Goal: Complete application form

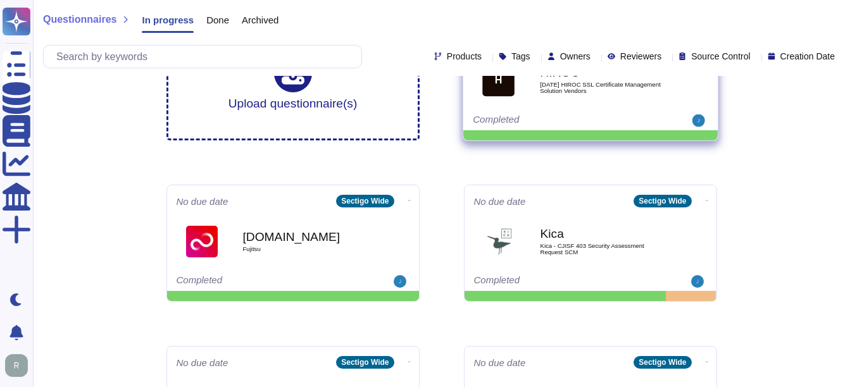
scroll to position [63, 0]
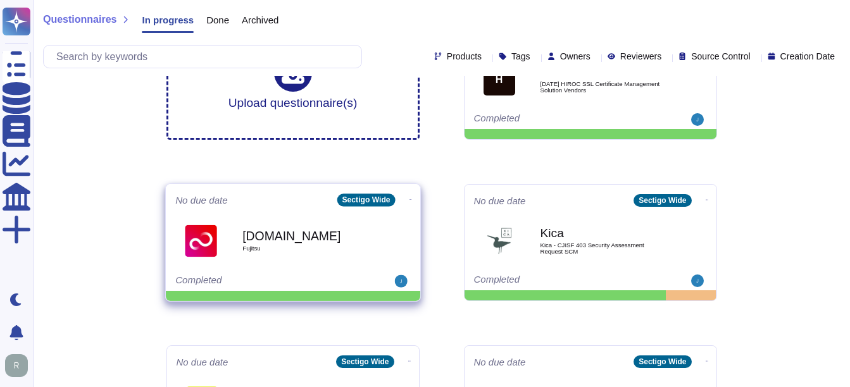
click at [279, 238] on b "[DOMAIN_NAME]" at bounding box center [306, 236] width 128 height 12
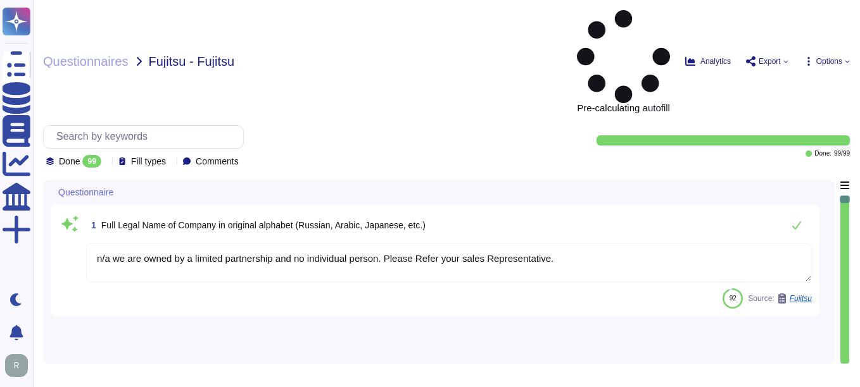
type textarea "n/a we are owned by a limited partnership and no individual person. Please Refe…"
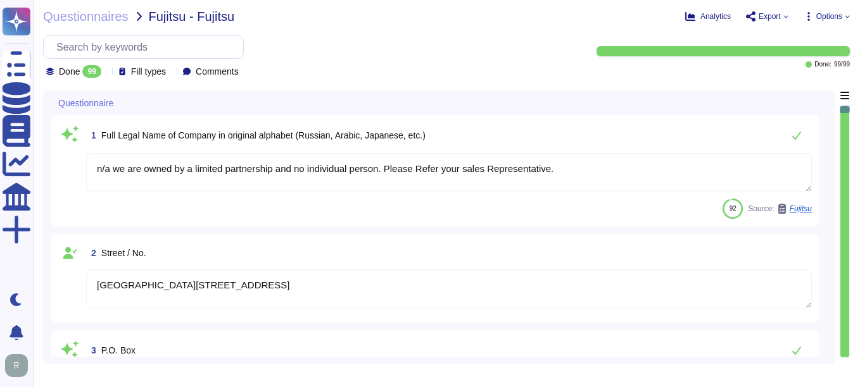
type textarea "[GEOGRAPHIC_DATA][STREET_ADDRESS]"
type textarea "You can find contact information in the link: [URL][DOMAIN_NAME]"
type textarea "[STREET_ADDRESS]"
type textarea "[GEOGRAPHIC_DATA], [GEOGRAPHIC_DATA], [GEOGRAPHIC_DATA], [GEOGRAPHIC_DATA], [GE…"
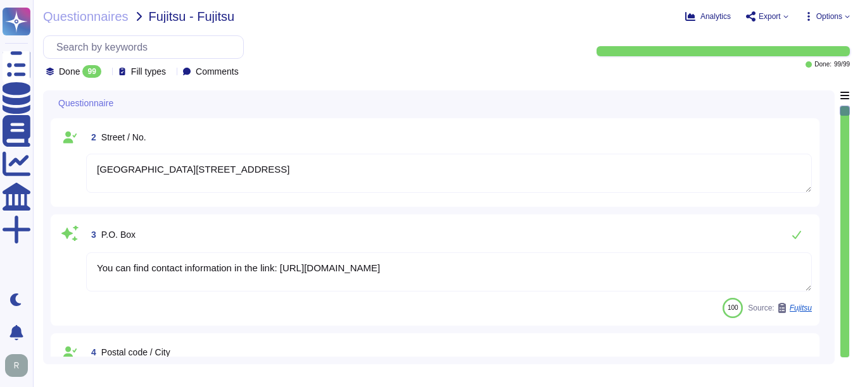
type textarea "[DATE]"
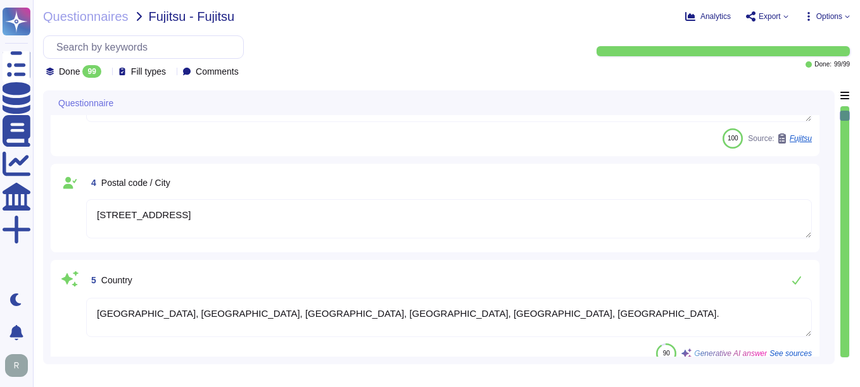
type textarea "220567130"
type textarea "Sectigo is a privately held company structured as a Private Limited company inc…"
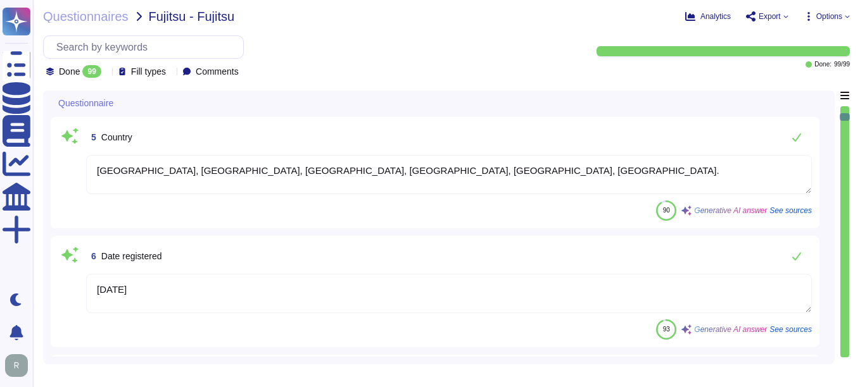
type textarea "Sectigo Ltd"
type textarea "[GEOGRAPHIC_DATA][STREET_ADDRESS]"
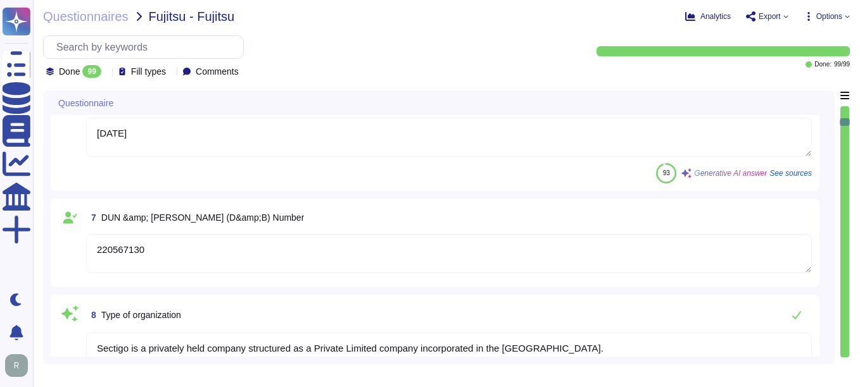
type textarea "You can find contact information in the link: [URL][DOMAIN_NAME]"
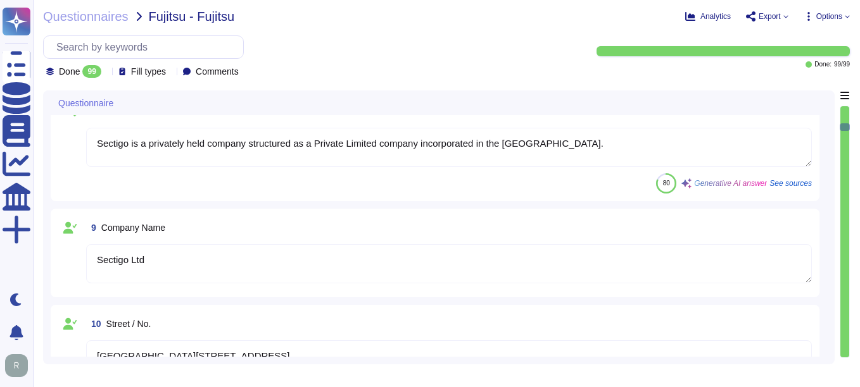
type textarea "[STREET_ADDRESS]"
type textarea "[GEOGRAPHIC_DATA], [GEOGRAPHIC_DATA], [GEOGRAPHIC_DATA], [GEOGRAPHIC_DATA], [GE…"
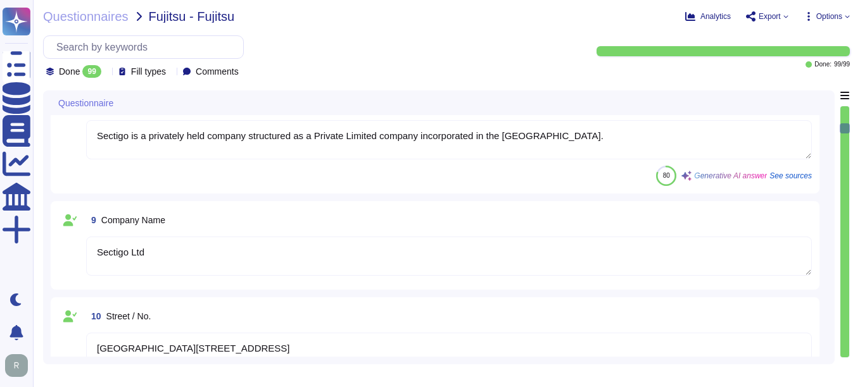
type textarea "[DOMAIN_NAME]"
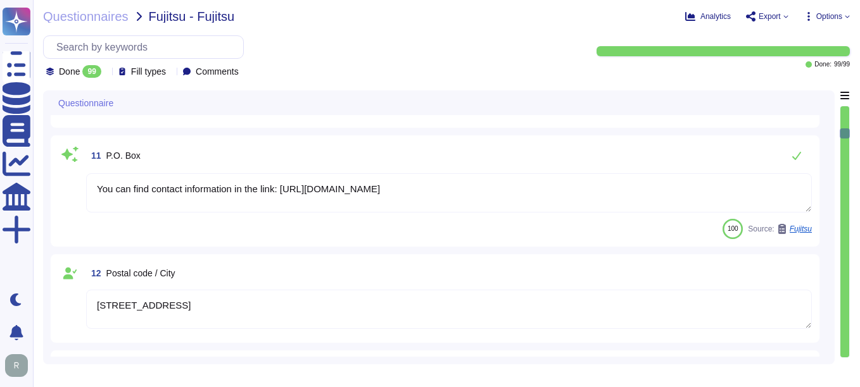
type textarea "Chief Compliance Officer"
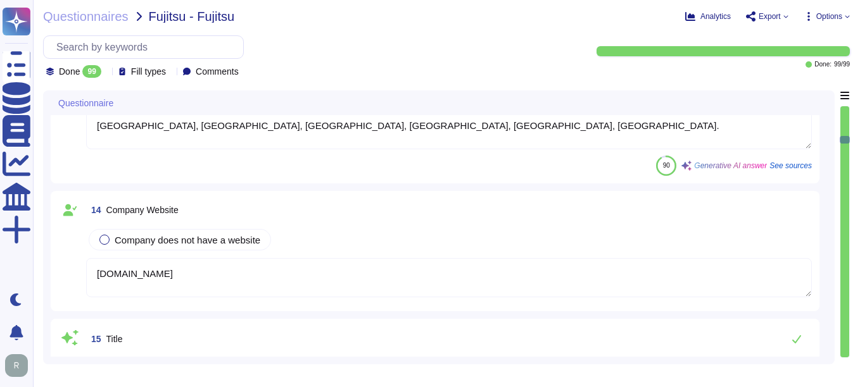
type textarea "[PERSON_NAME]"
type textarea "n/a we are owned by a limited partnership and no individual person. Please Refe…"
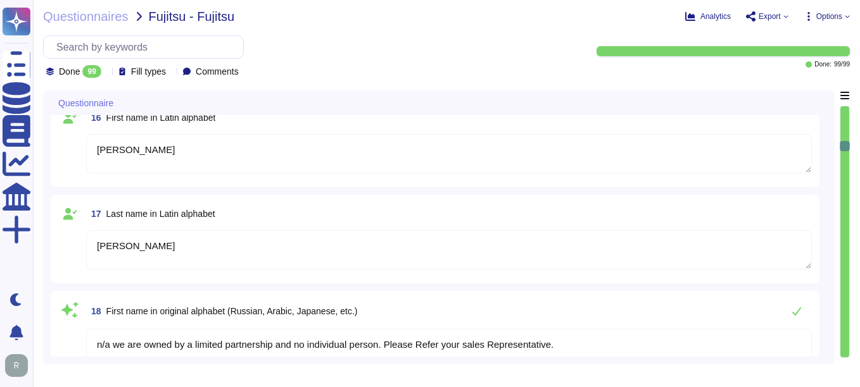
type textarea "n/a we are owned by a limited partnership and no individual person. Please Refe…"
type textarea "678854"
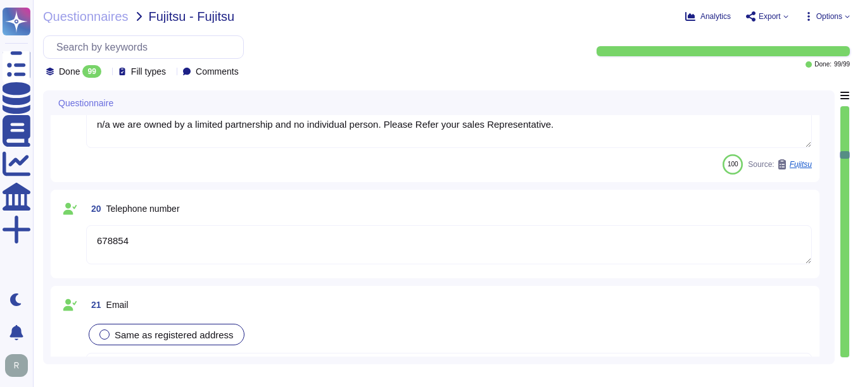
type textarea "Chief Compliance Officer"
type textarea "Account"
type textarea "Receivable"
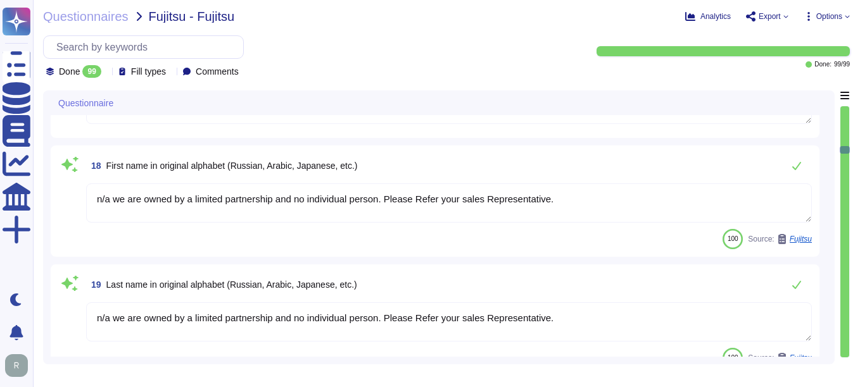
scroll to position [1709, 0]
type textarea "Chief Compliance Officer"
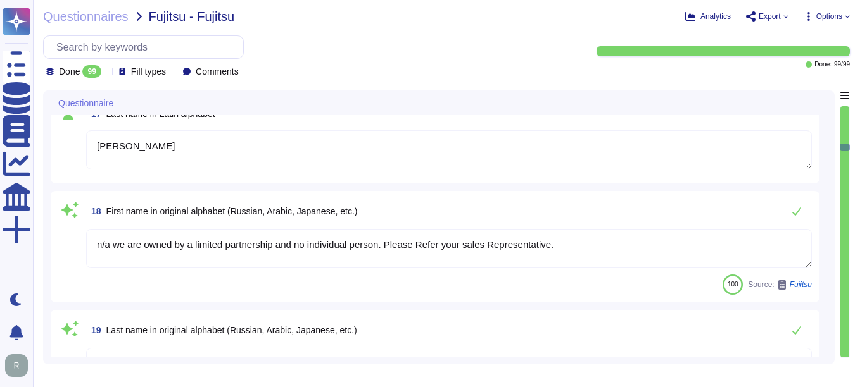
type textarea "[DOMAIN_NAME]"
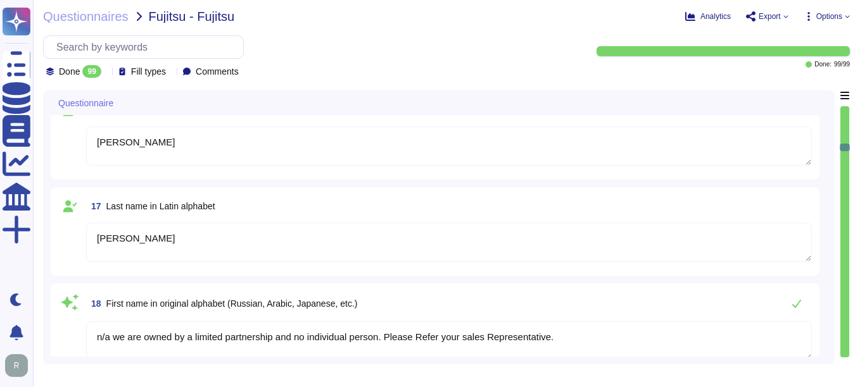
scroll to position [1519, 0]
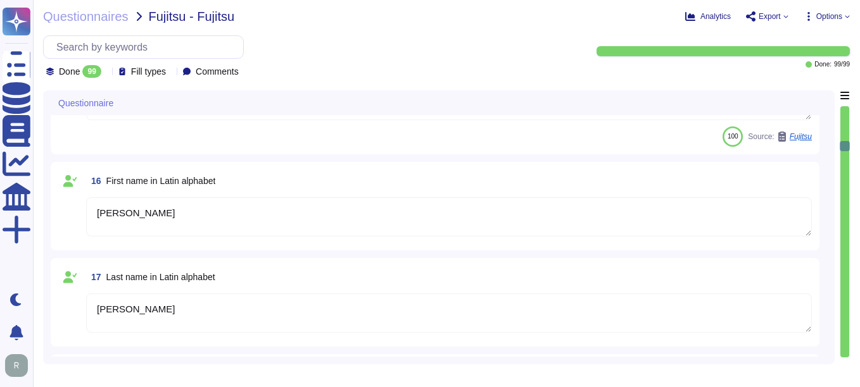
type textarea "[GEOGRAPHIC_DATA], [GEOGRAPHIC_DATA], [GEOGRAPHIC_DATA], [GEOGRAPHIC_DATA], [GE…"
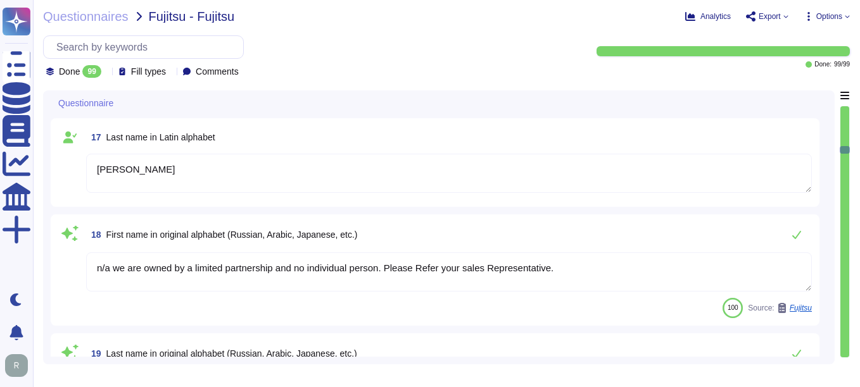
type textarea "Chief Compliance Officer"
type textarea "Account"
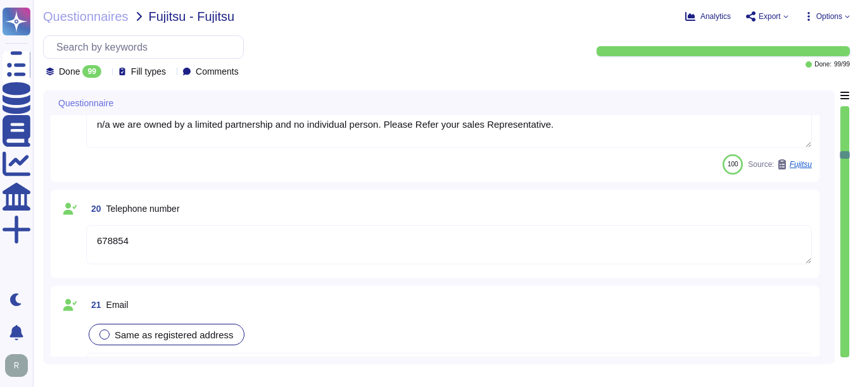
type textarea "Receivable"
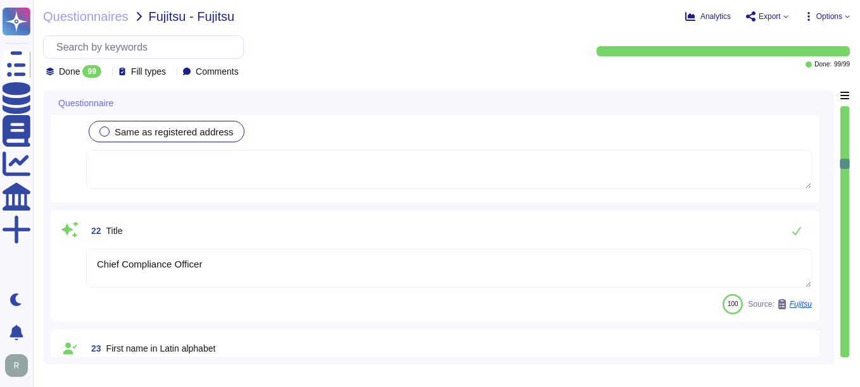
type textarea "n/a we are owned by a limited partnership and no individual person. Please Refe…"
type textarea "2666361"
type textarea "[EMAIL_ADDRESS][DOMAIN_NAME]"
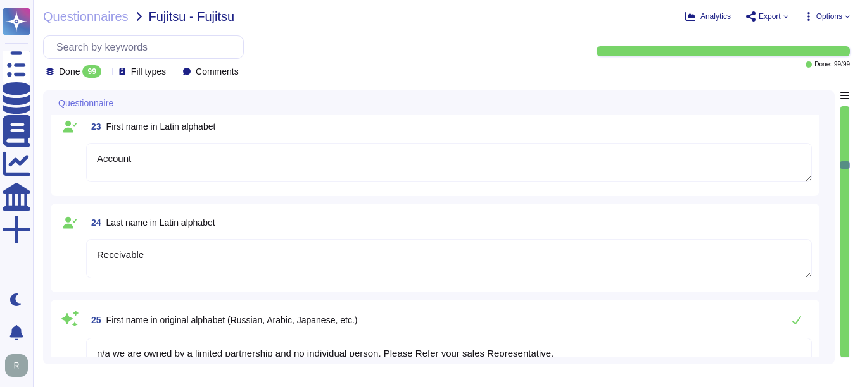
type textarea "Sectigo Ltd"
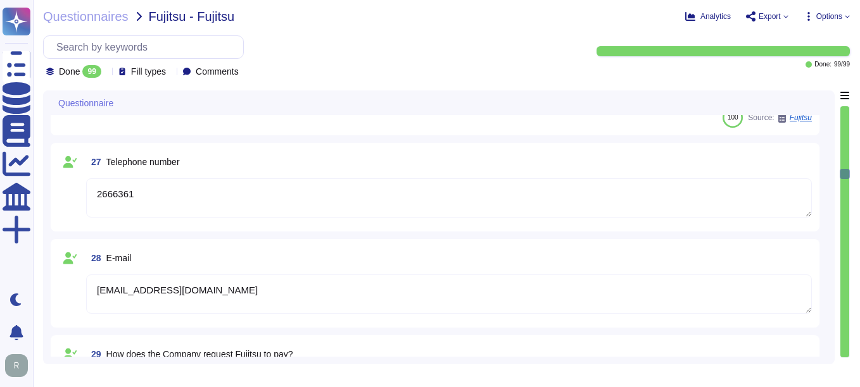
type textarea "Commercial St"
type textarea "You can find contact information in the link: [URL][DOMAIN_NAME]"
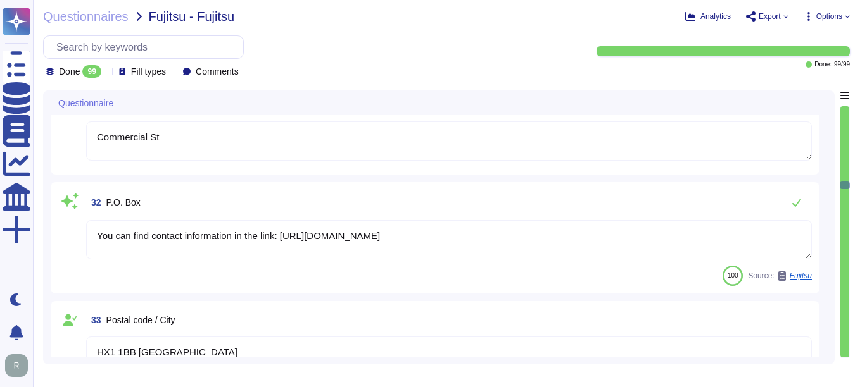
type textarea "HX1 1BB [GEOGRAPHIC_DATA]"
type textarea "[GEOGRAPHIC_DATA], [GEOGRAPHIC_DATA], [GEOGRAPHIC_DATA], [GEOGRAPHIC_DATA], [GE…"
type textarea "Lloyds Bank Plc"
type textarea "[GEOGRAPHIC_DATA], [GEOGRAPHIC_DATA], [GEOGRAPHIC_DATA], [GEOGRAPHIC_DATA], [GE…"
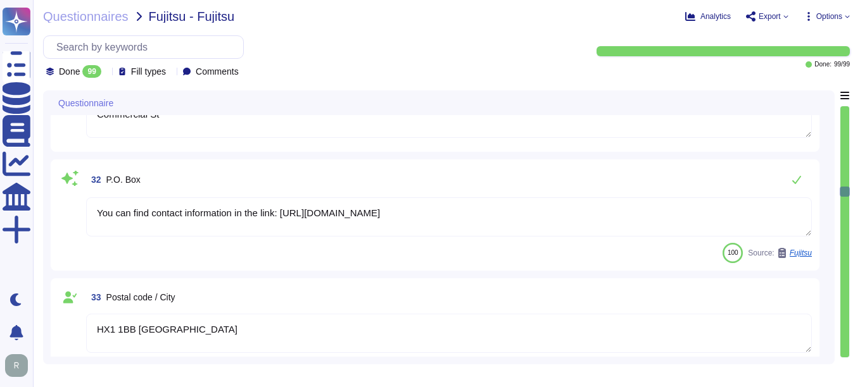
type textarea "11588184"
type textarea "LOYDGB 21118"
type textarea "Software Services"
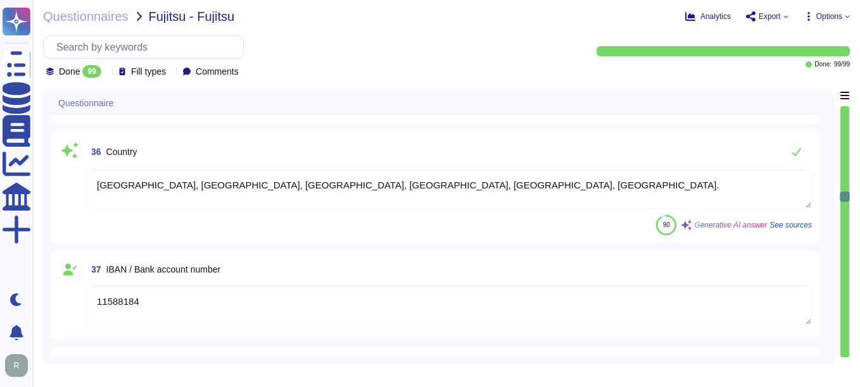
type textarea "600"
type textarea "Obligation not to disclose Sectigo's corporate proprietary information, both in…"
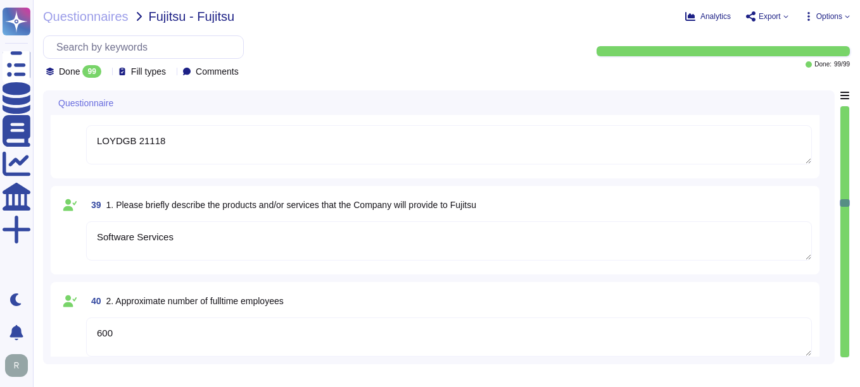
type textarea "We are a privately held entity and do no disclose this information"
type textarea "Sectigo is incorporated in the [GEOGRAPHIC_DATA] and has subsidiaries located i…"
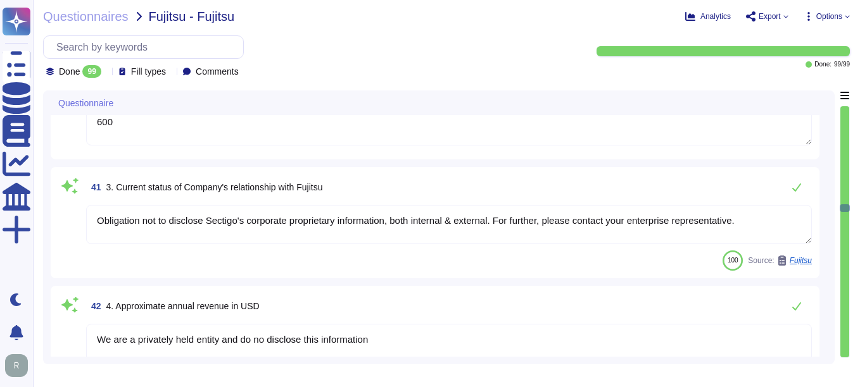
type textarea "We are privately held and do not share this infrormation."
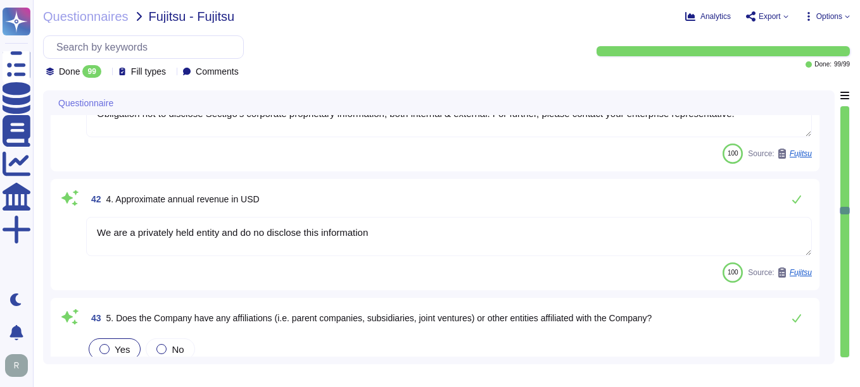
scroll to position [4115, 0]
type textarea "Limited company incorporated in the [GEOGRAPHIC_DATA]"
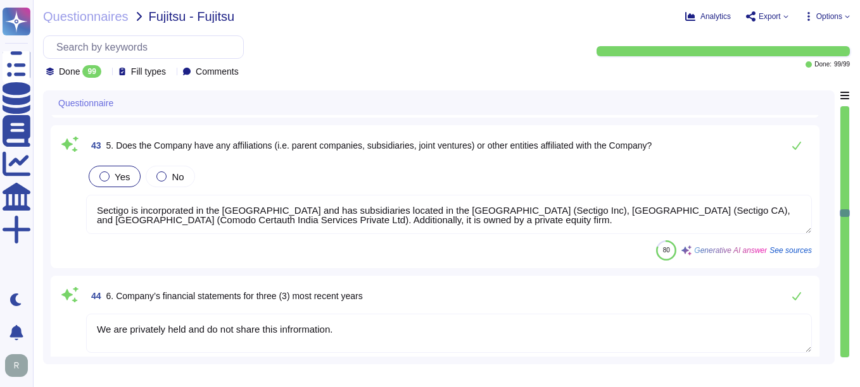
scroll to position [4241, 0]
type textarea "No specific professional licenses or permits are mentioned for providing servic…"
